Goal: Task Accomplishment & Management: Manage account settings

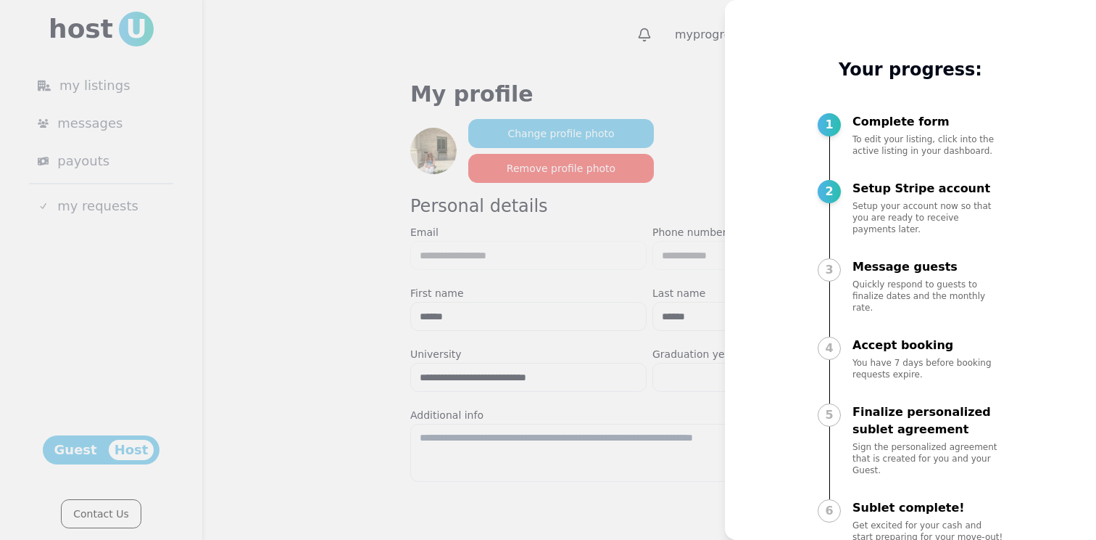
click at [676, 78] on div at bounding box center [548, 270] width 1096 height 540
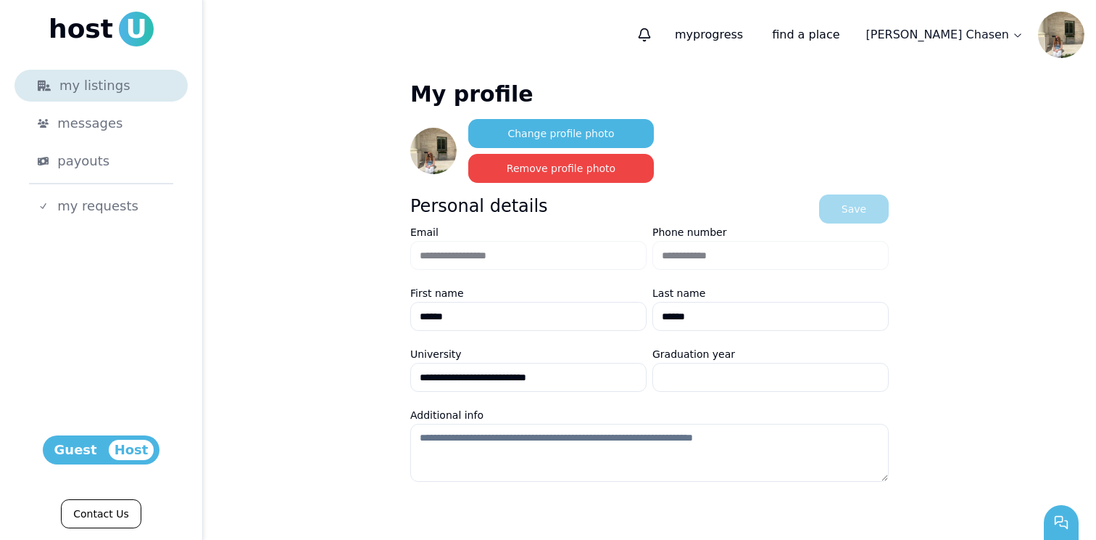
click at [96, 90] on div "my listings" at bounding box center [101, 85] width 127 height 20
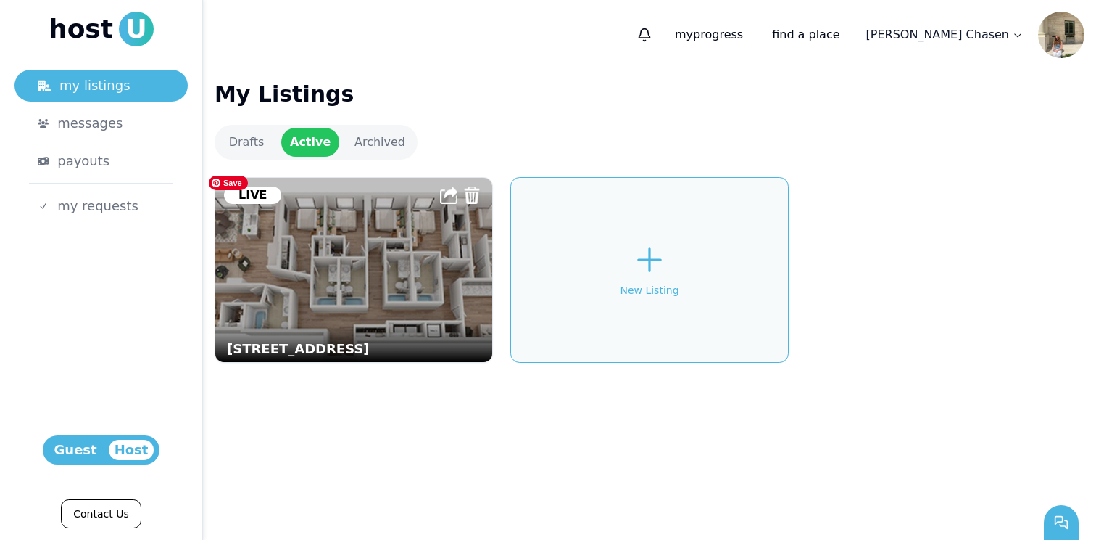
click at [335, 319] on img at bounding box center [354, 269] width 305 height 202
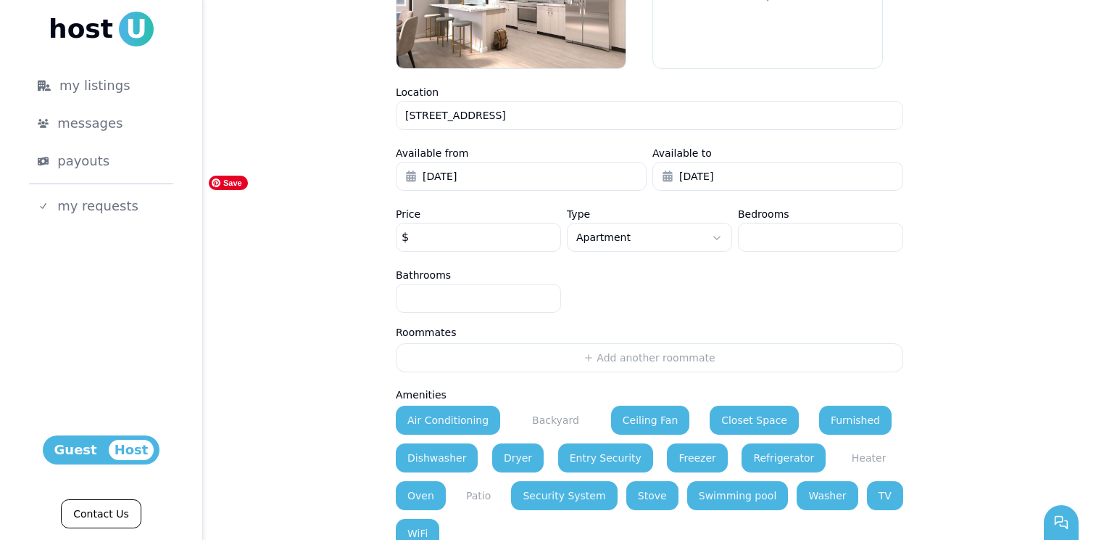
scroll to position [583, 0]
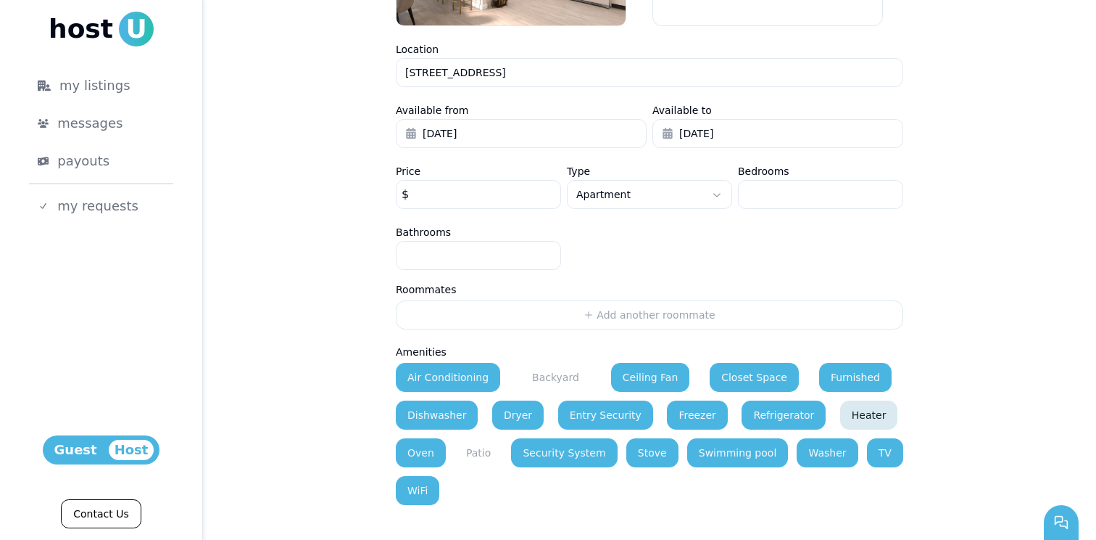
click at [840, 413] on button "Heater" at bounding box center [869, 414] width 58 height 29
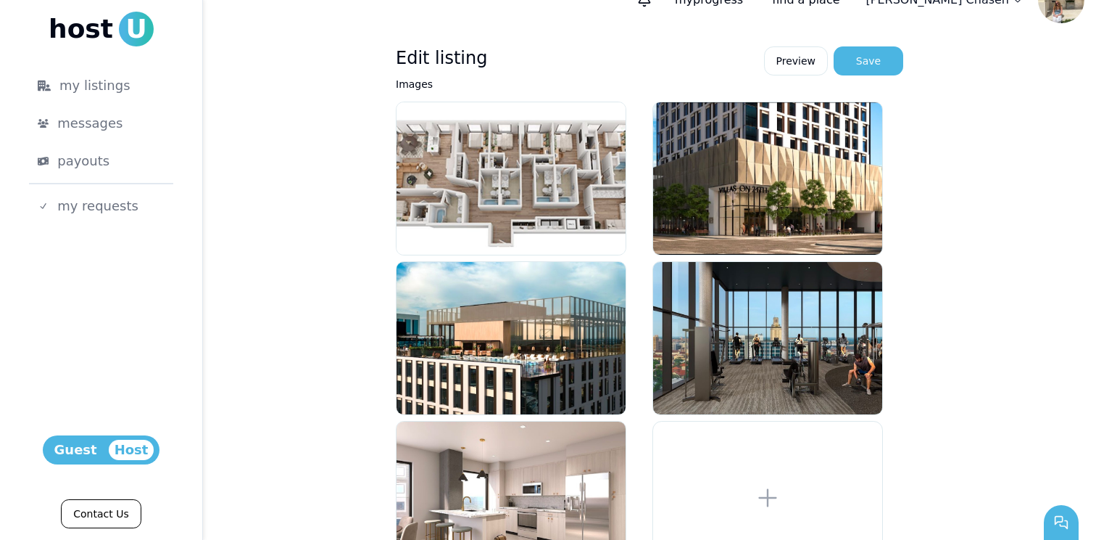
scroll to position [0, 0]
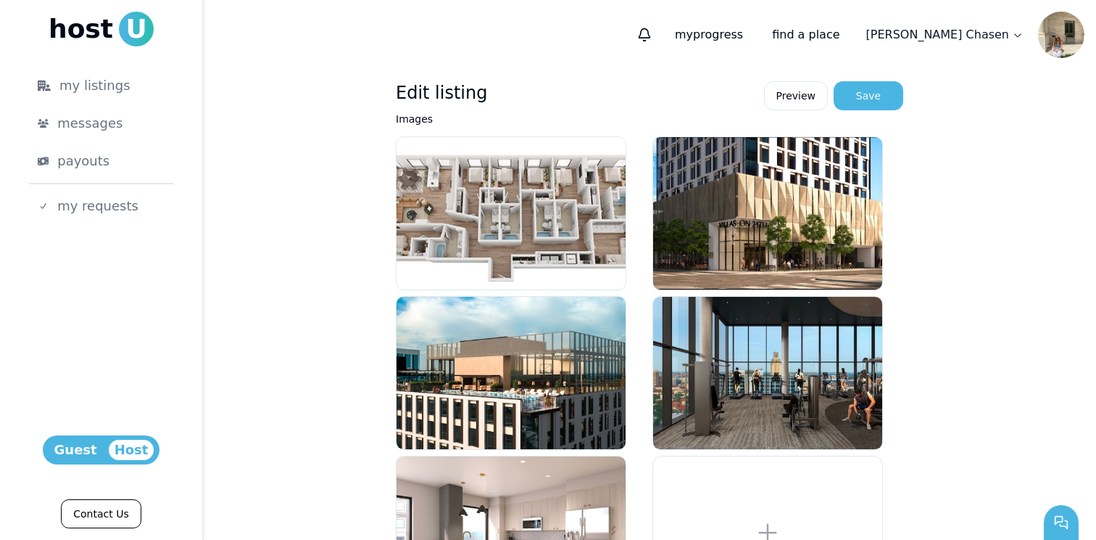
click at [868, 112] on div "Images" at bounding box center [650, 366] width 508 height 513
click at [870, 93] on div "Save" at bounding box center [868, 95] width 25 height 15
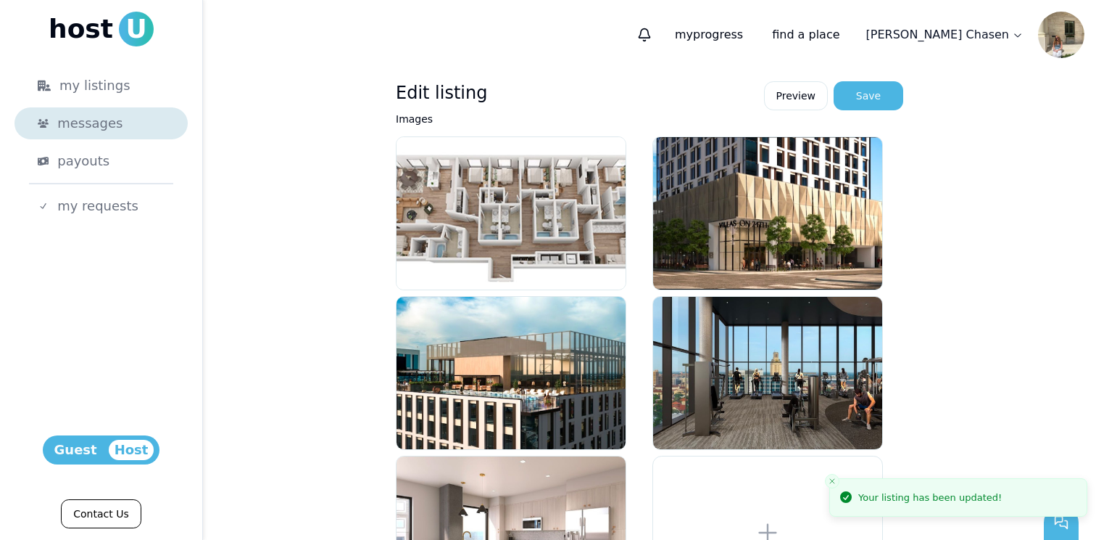
click at [114, 130] on span "messages" at bounding box center [89, 123] width 65 height 20
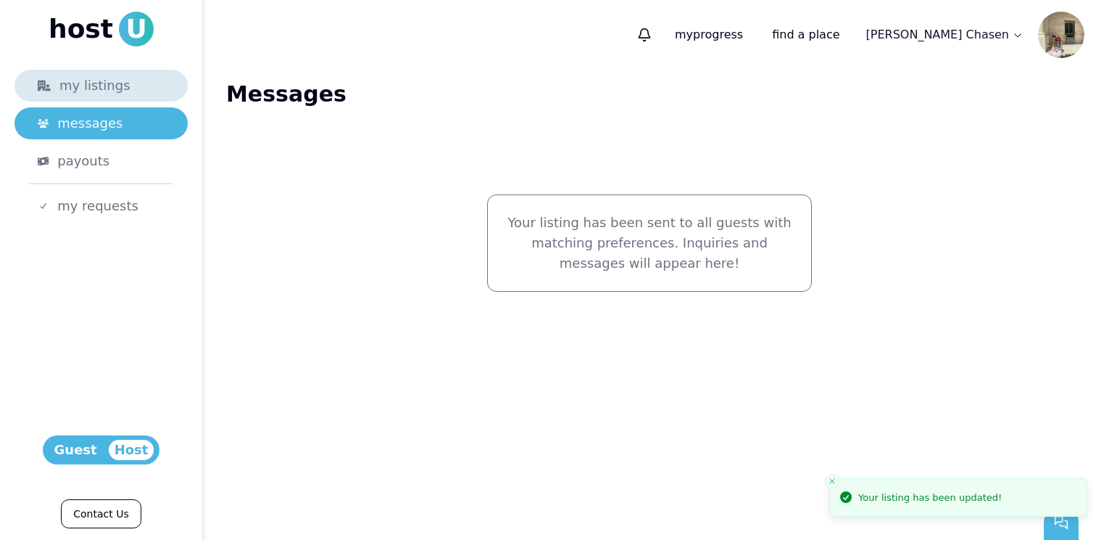
click at [102, 86] on div "my listings" at bounding box center [101, 85] width 127 height 20
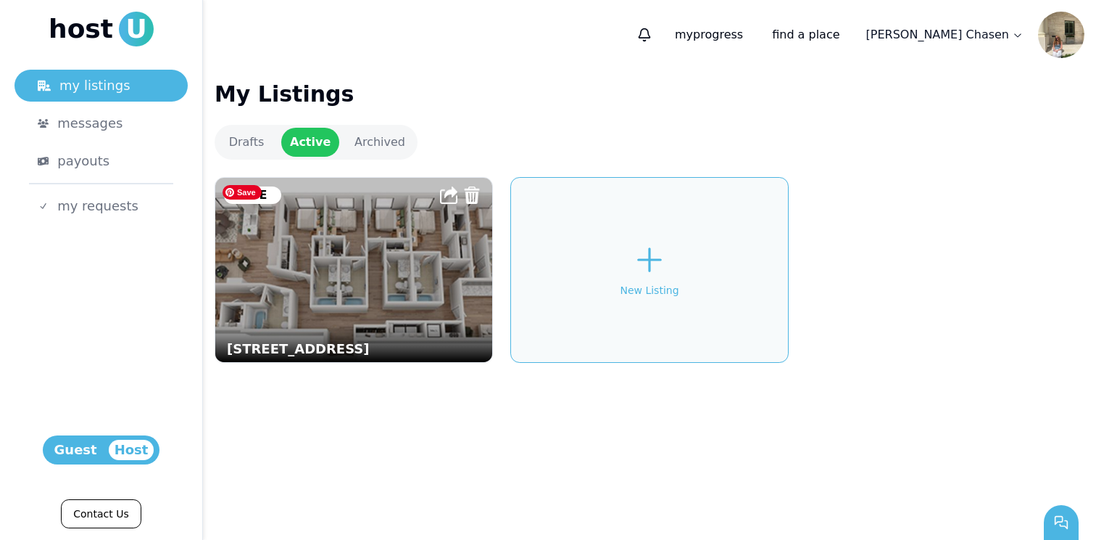
click at [289, 316] on img at bounding box center [354, 269] width 305 height 202
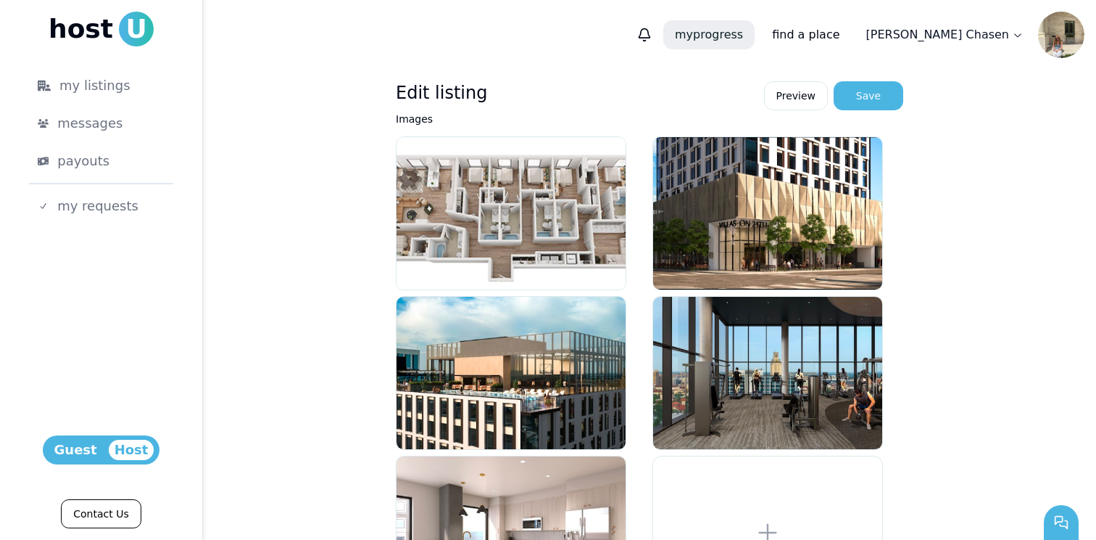
click at [755, 35] on p "my progress" at bounding box center [709, 34] width 91 height 29
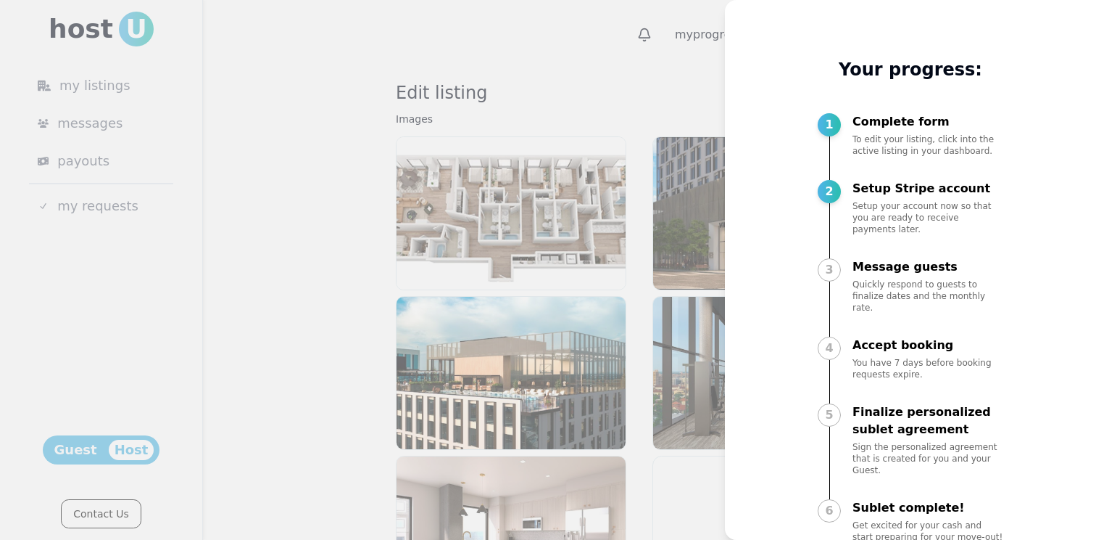
click at [595, 70] on div at bounding box center [548, 270] width 1096 height 540
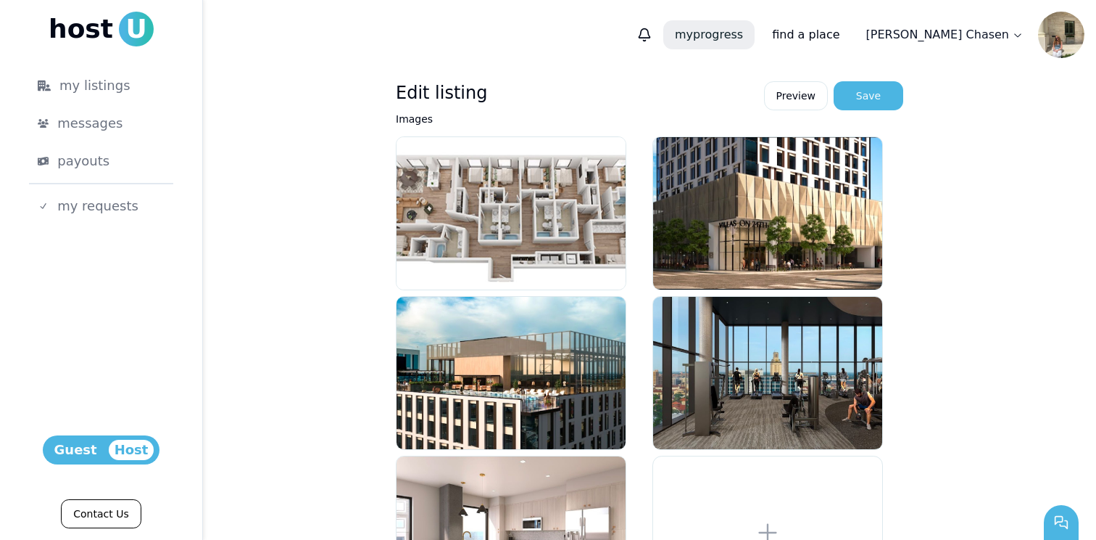
click at [755, 28] on p "my progress" at bounding box center [709, 34] width 91 height 29
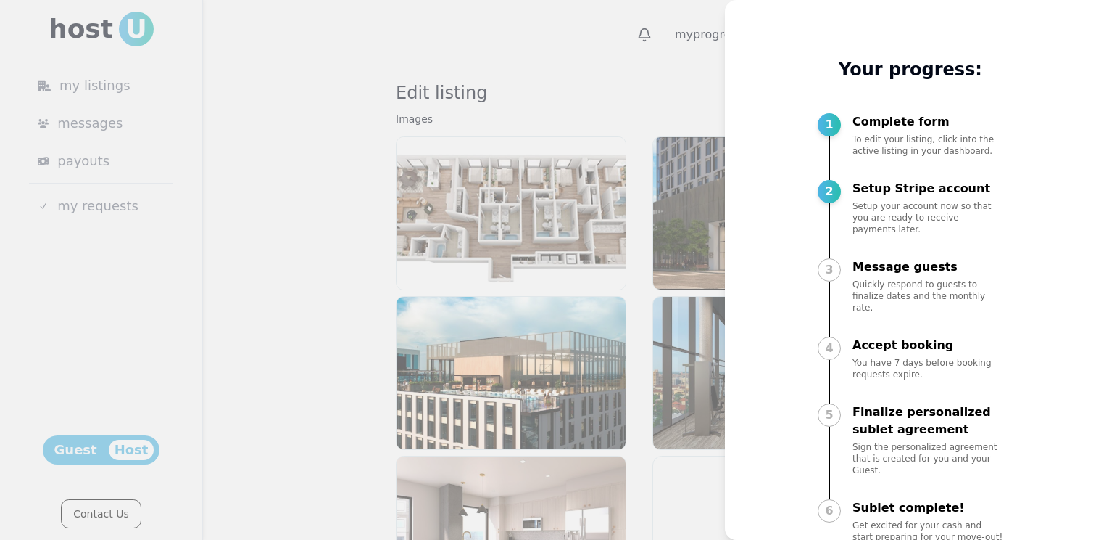
click at [525, 181] on div at bounding box center [548, 270] width 1096 height 540
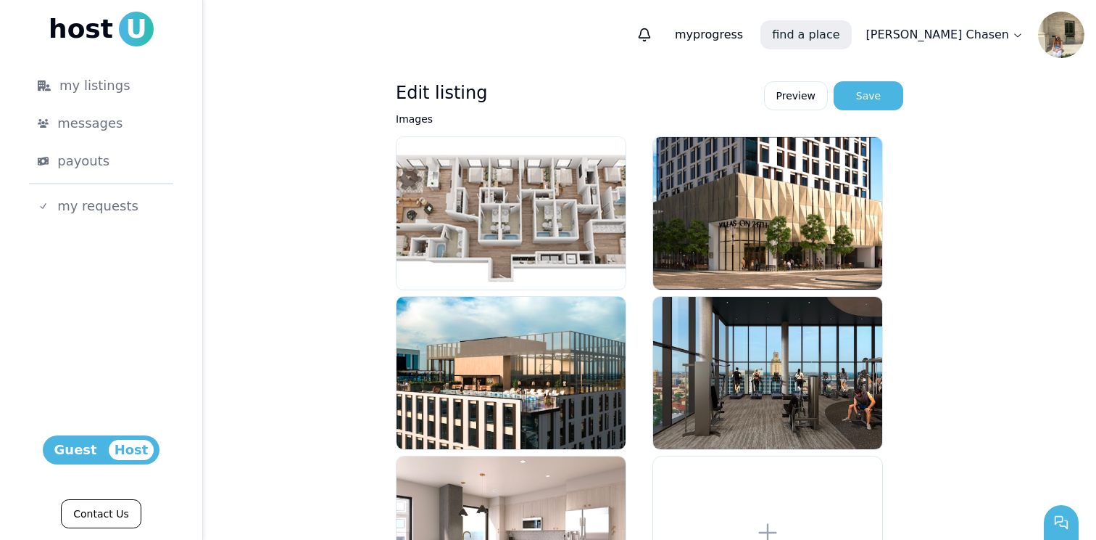
click at [851, 44] on link "find a place" at bounding box center [806, 34] width 91 height 29
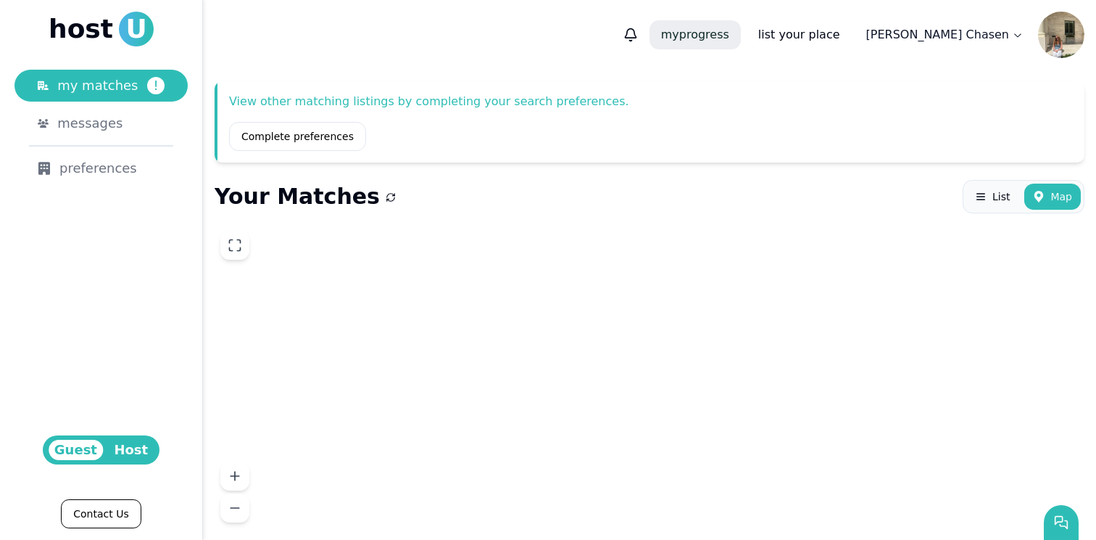
click at [679, 41] on span "my" at bounding box center [670, 35] width 18 height 14
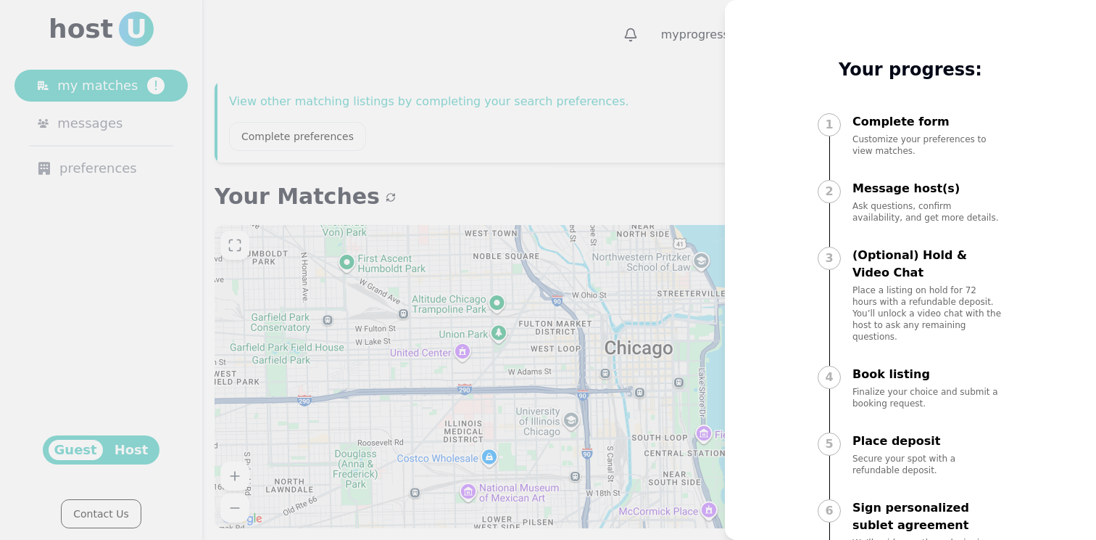
click at [569, 137] on div at bounding box center [548, 270] width 1096 height 540
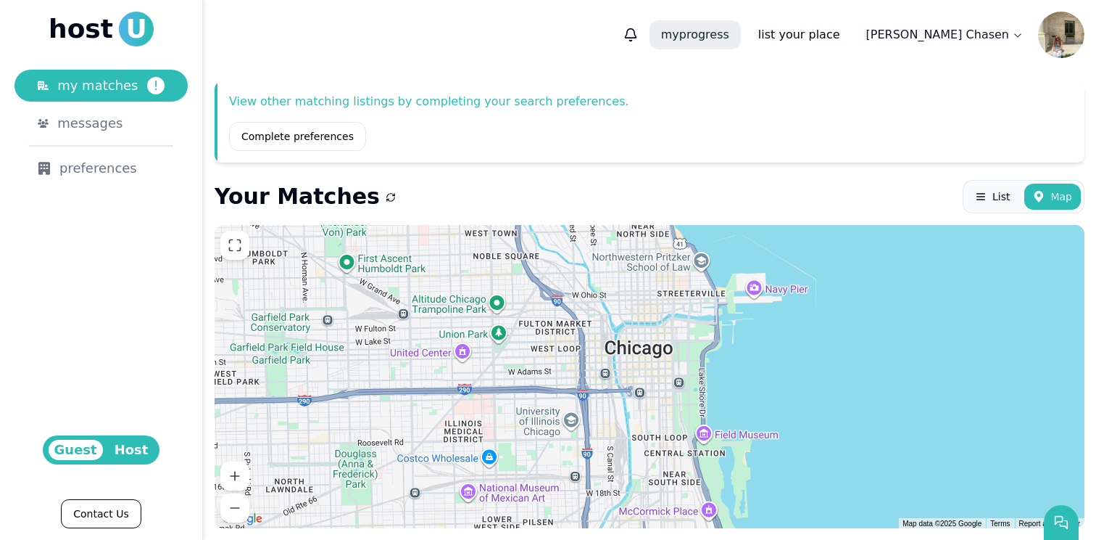
click at [741, 40] on p "my progress" at bounding box center [695, 34] width 91 height 29
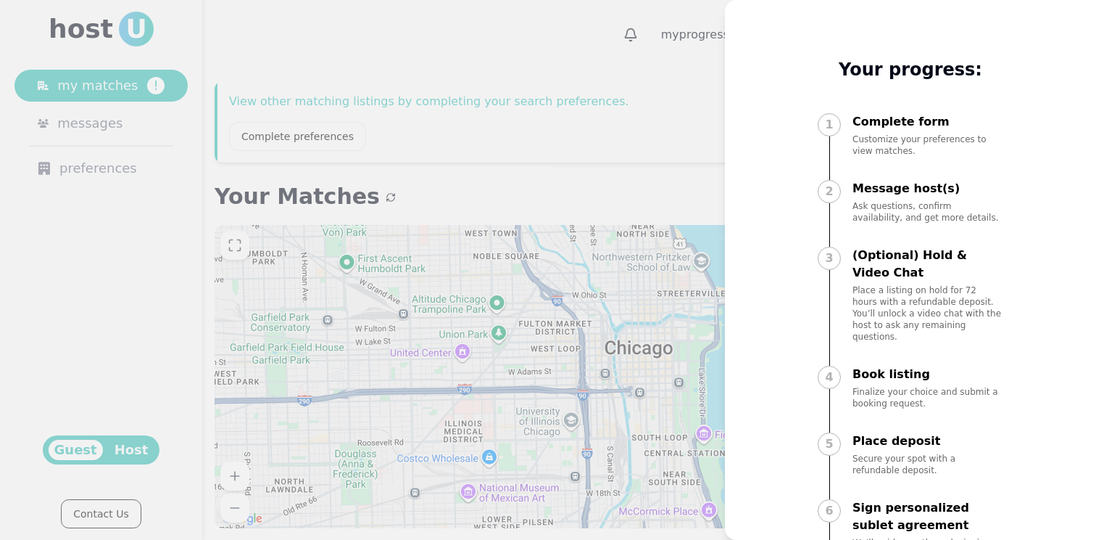
click at [548, 135] on div at bounding box center [548, 270] width 1096 height 540
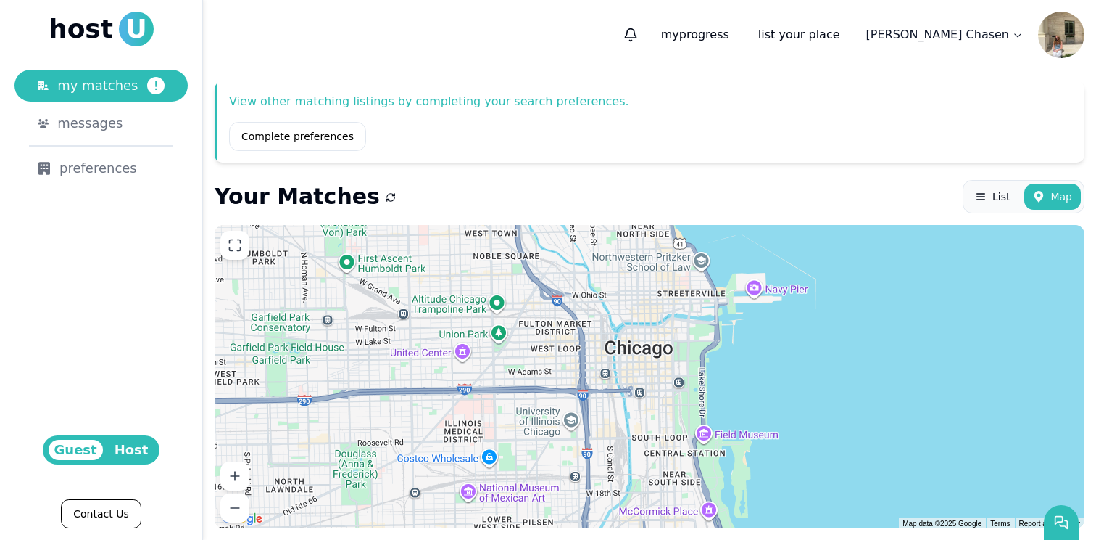
click at [133, 450] on span "Host" at bounding box center [132, 449] width 46 height 20
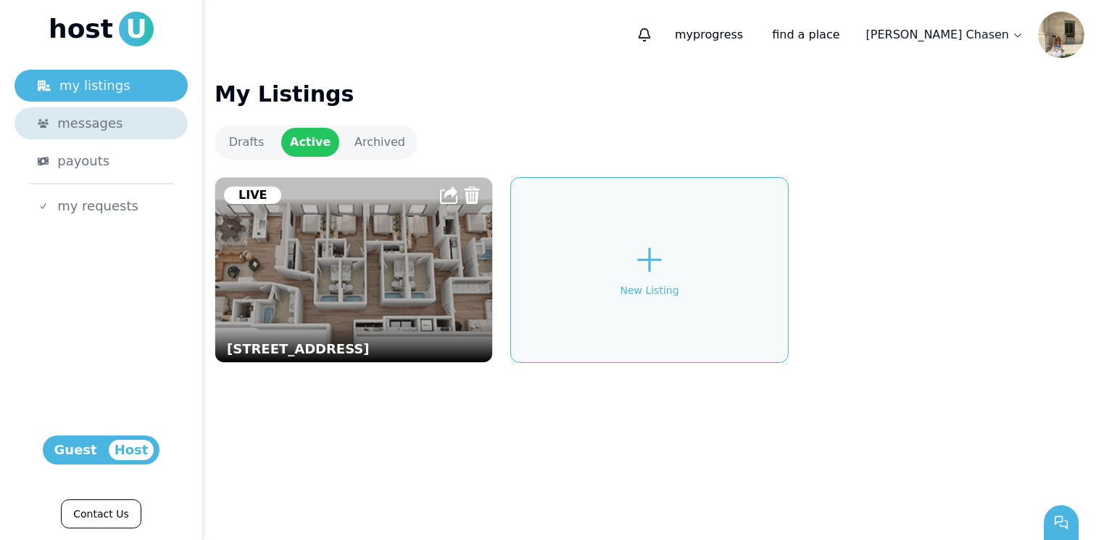
click at [114, 116] on span "messages" at bounding box center [89, 123] width 65 height 20
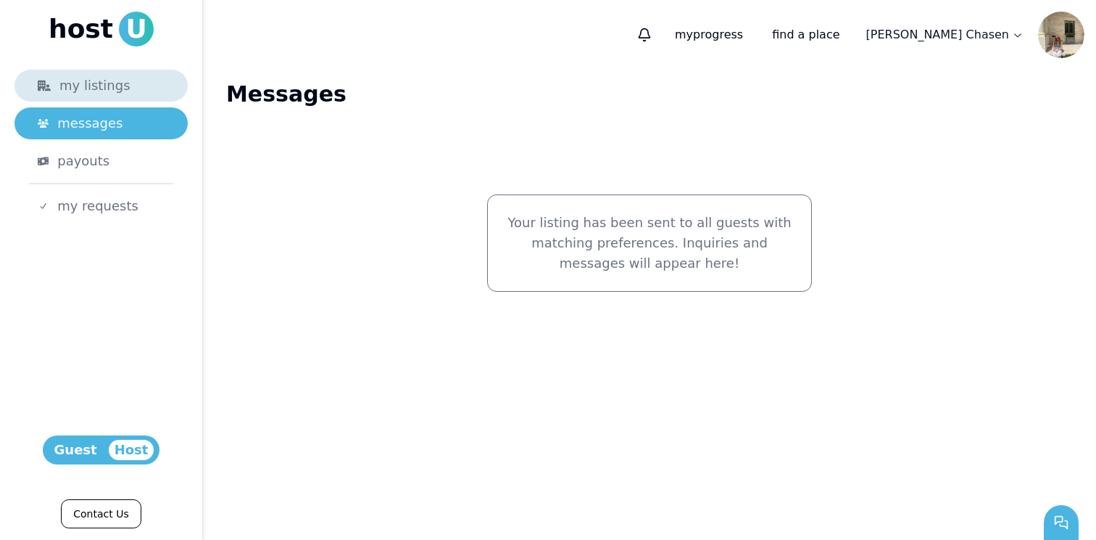
click at [72, 83] on div "my listings" at bounding box center [101, 85] width 127 height 20
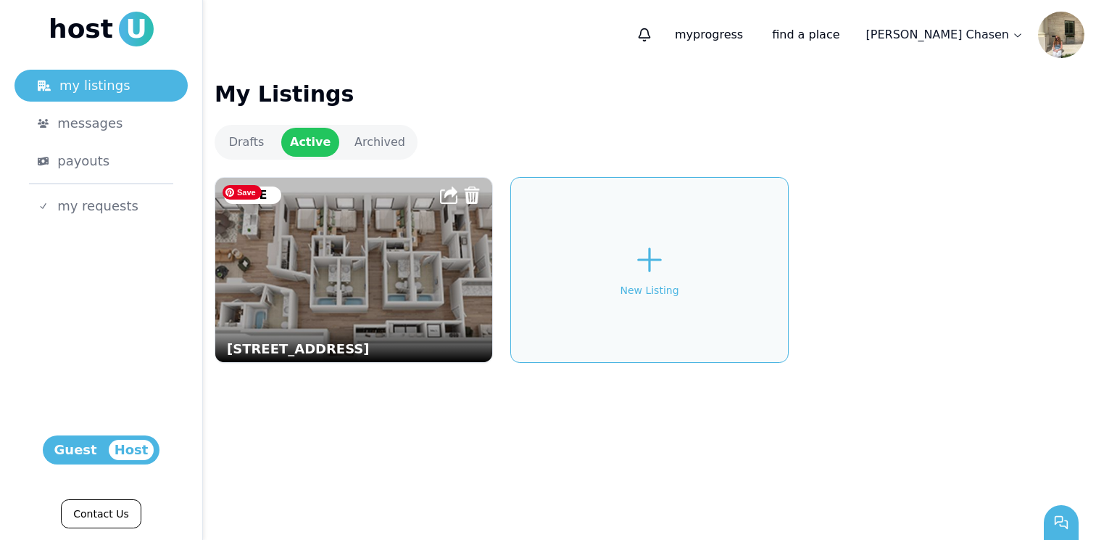
click at [424, 284] on img at bounding box center [354, 269] width 305 height 202
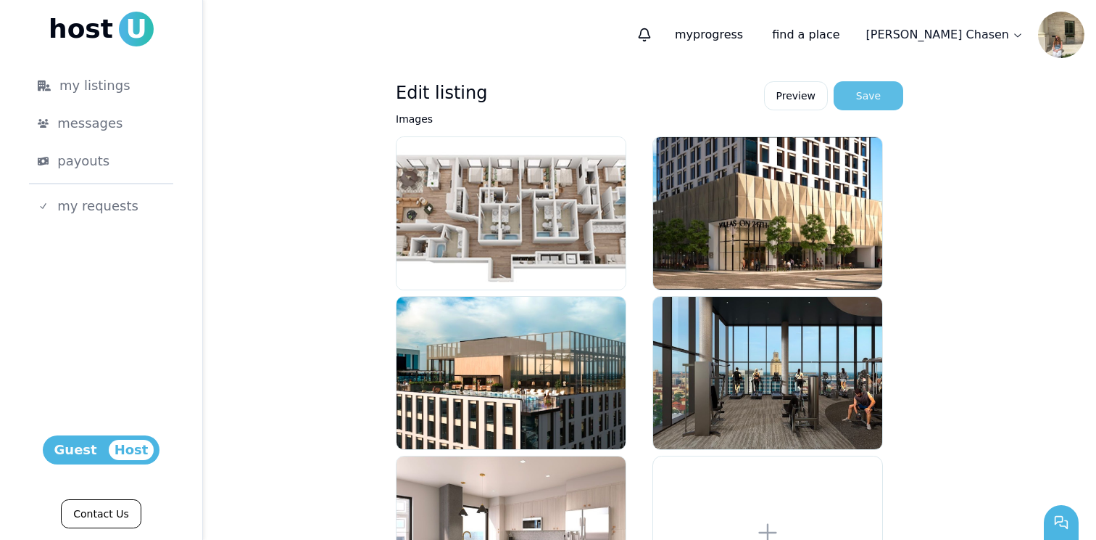
click at [861, 90] on div "Save" at bounding box center [868, 95] width 25 height 15
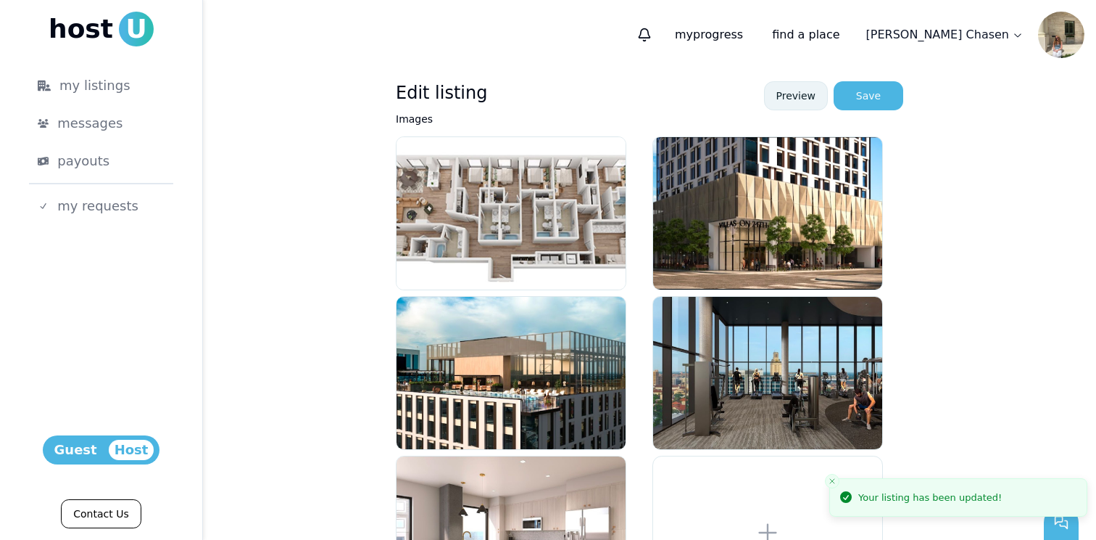
click at [795, 93] on link "Preview" at bounding box center [796, 95] width 65 height 29
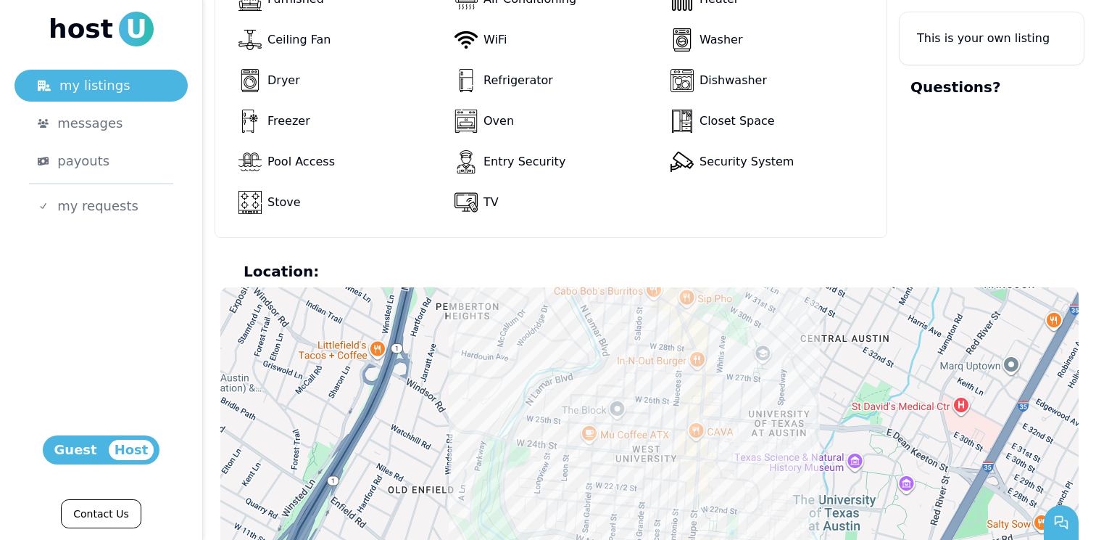
scroll to position [996, 0]
